Goal: Check status: Check status

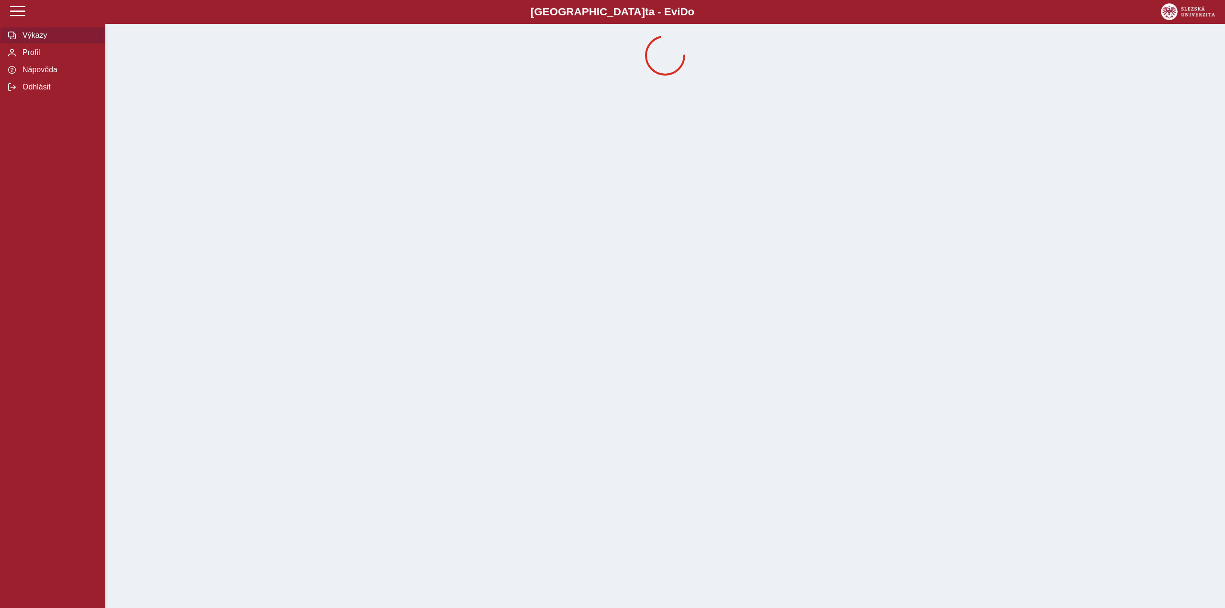
click at [24, 37] on span "Výkazy" at bounding box center [59, 35] width 78 height 9
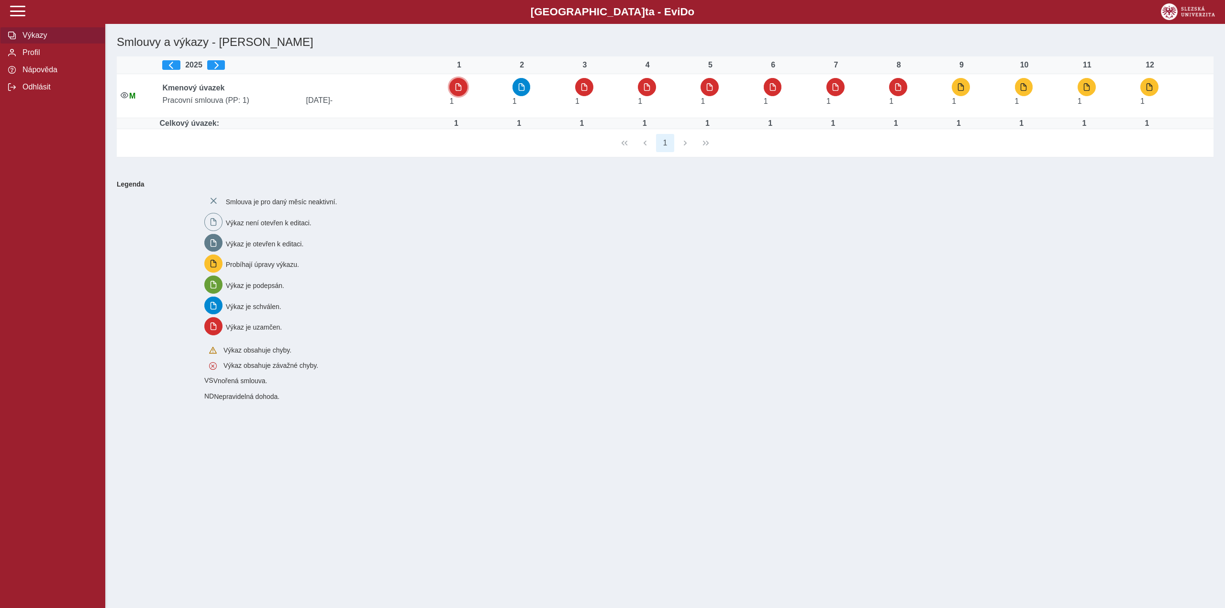
click at [468, 87] on button "button" at bounding box center [458, 87] width 18 height 18
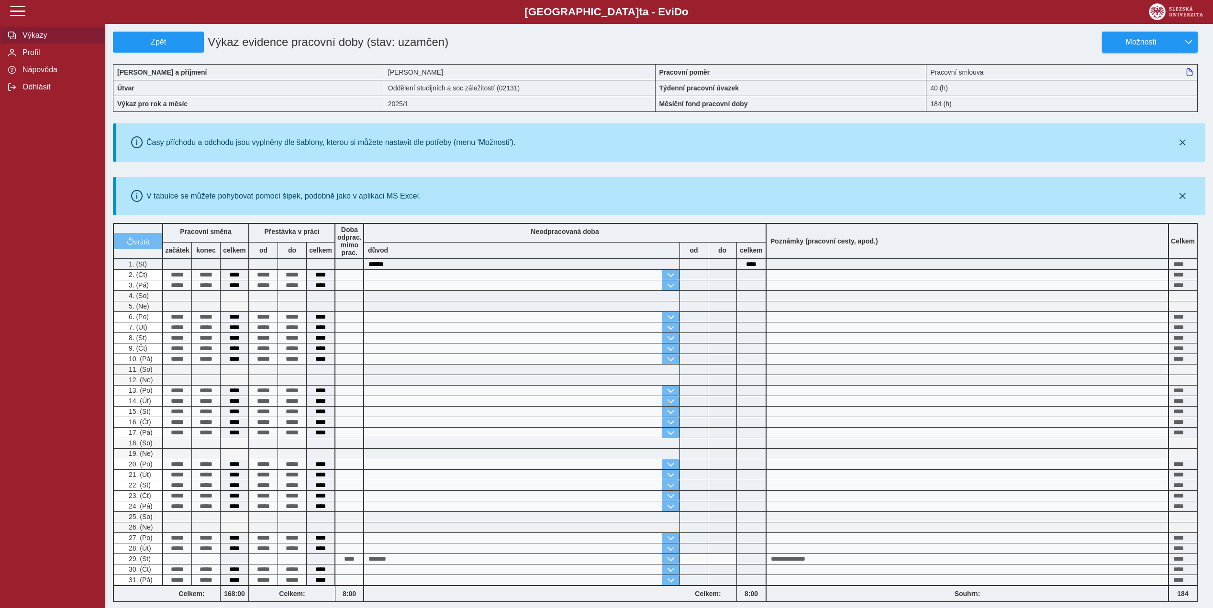
click at [14, 33] on span "button" at bounding box center [12, 36] width 8 height 8
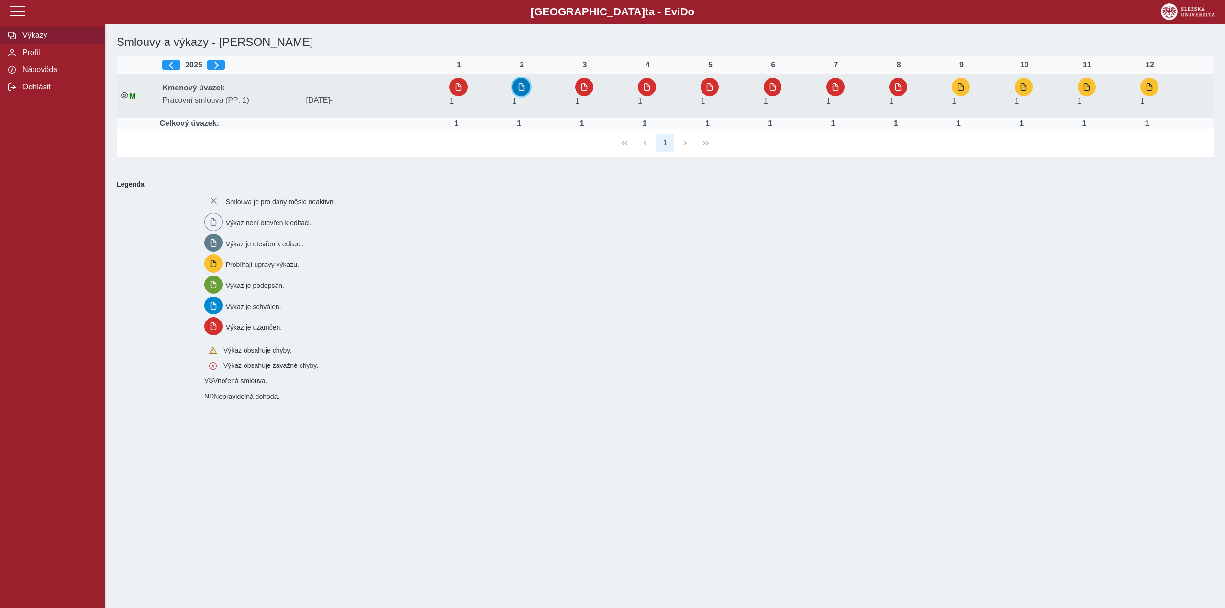
click at [523, 86] on span "button" at bounding box center [522, 87] width 8 height 8
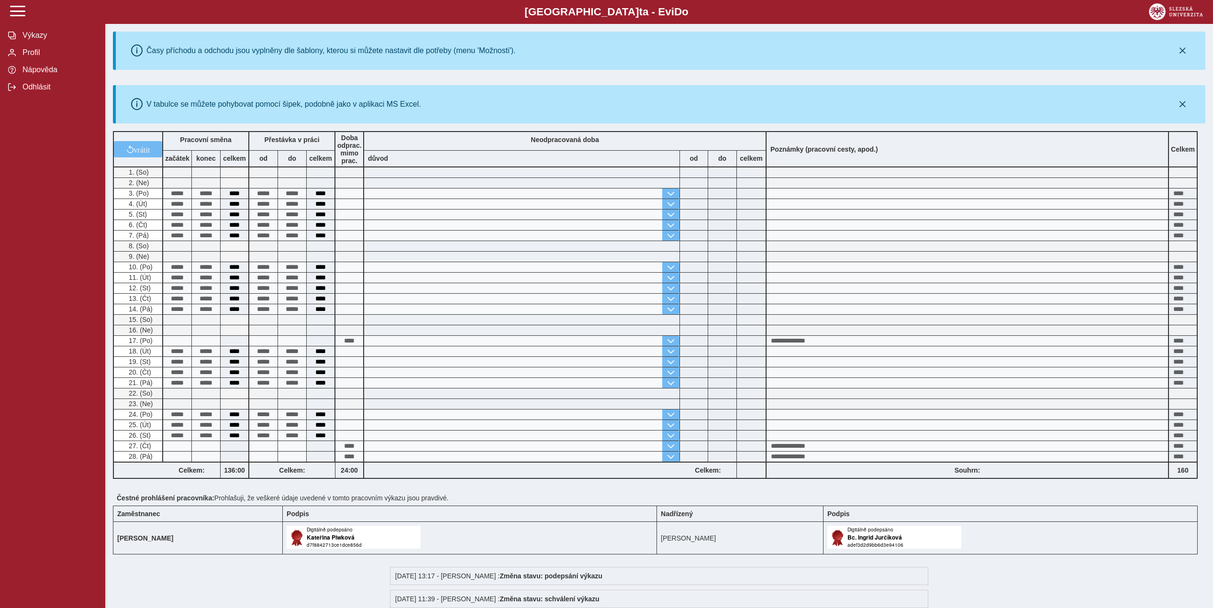
scroll to position [96, 0]
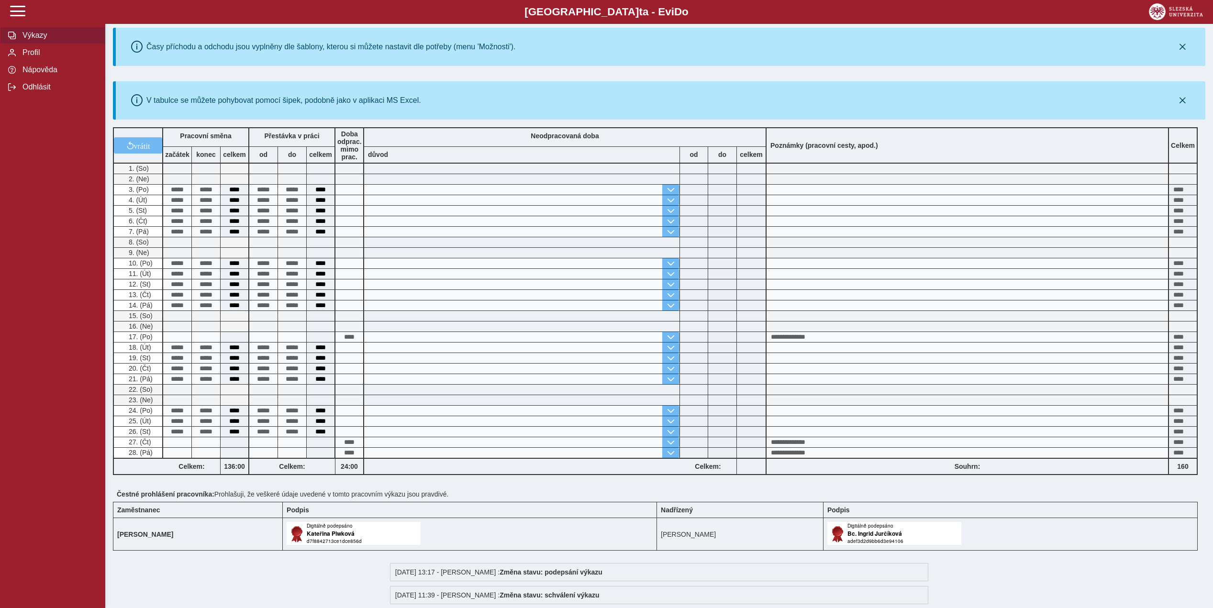
click at [14, 31] on button "Výkazy" at bounding box center [52, 35] width 105 height 17
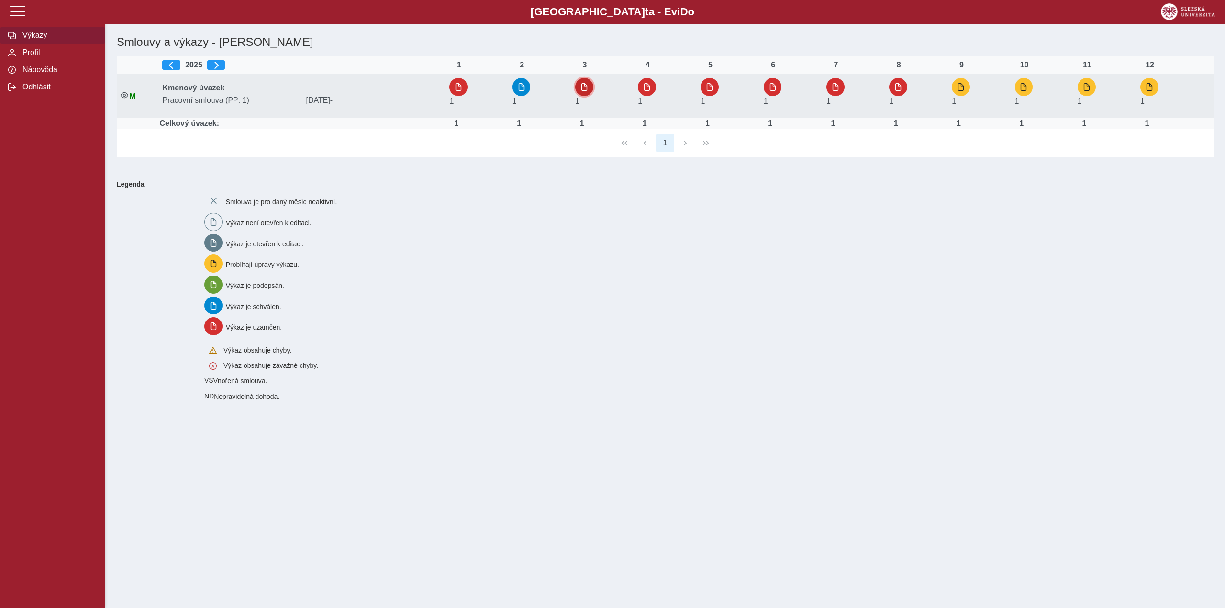
click at [586, 85] on span "button" at bounding box center [585, 87] width 8 height 8
